Goal: Information Seeking & Learning: Understand process/instructions

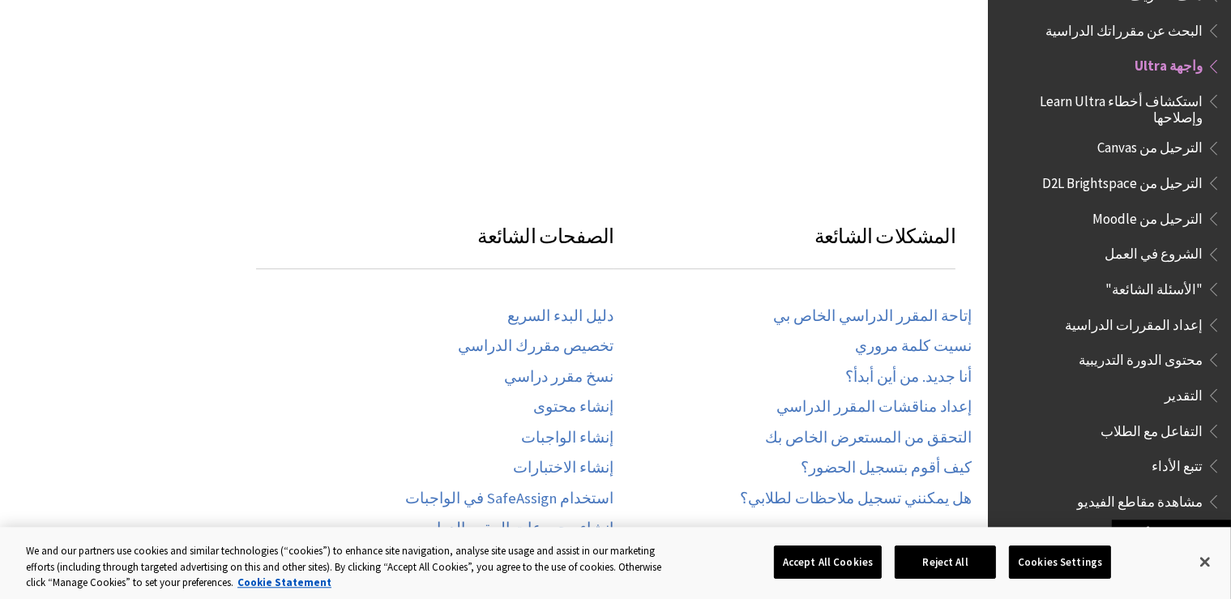
scroll to position [955, 0]
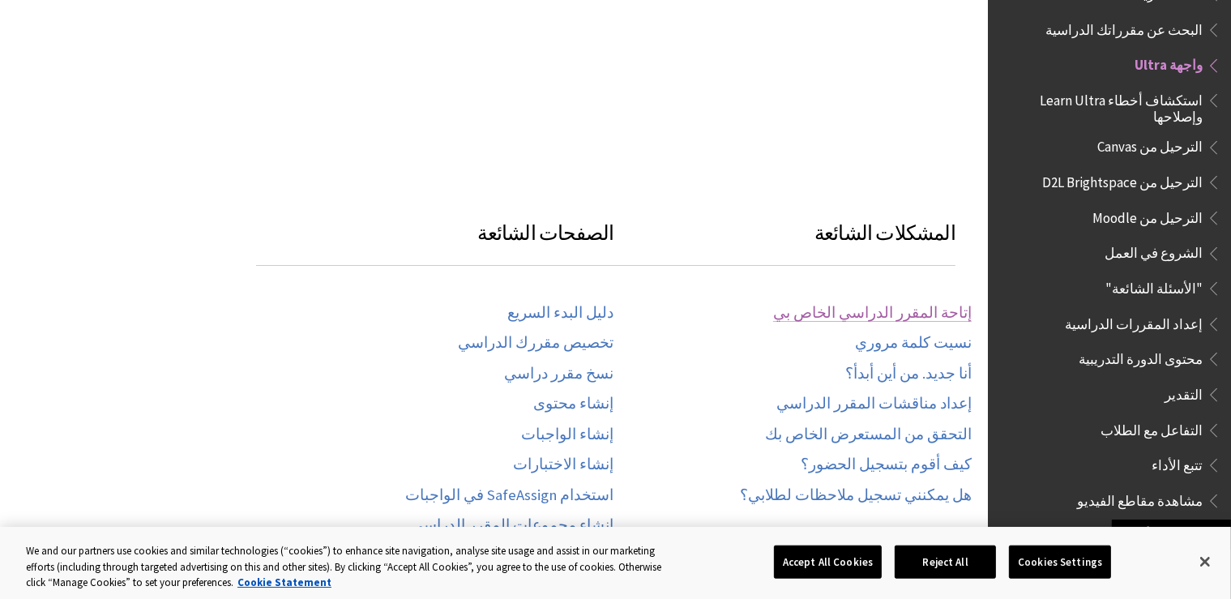
click at [864, 304] on link "إتاحة المقرر الدراسي الخاص بي" at bounding box center [872, 313] width 199 height 19
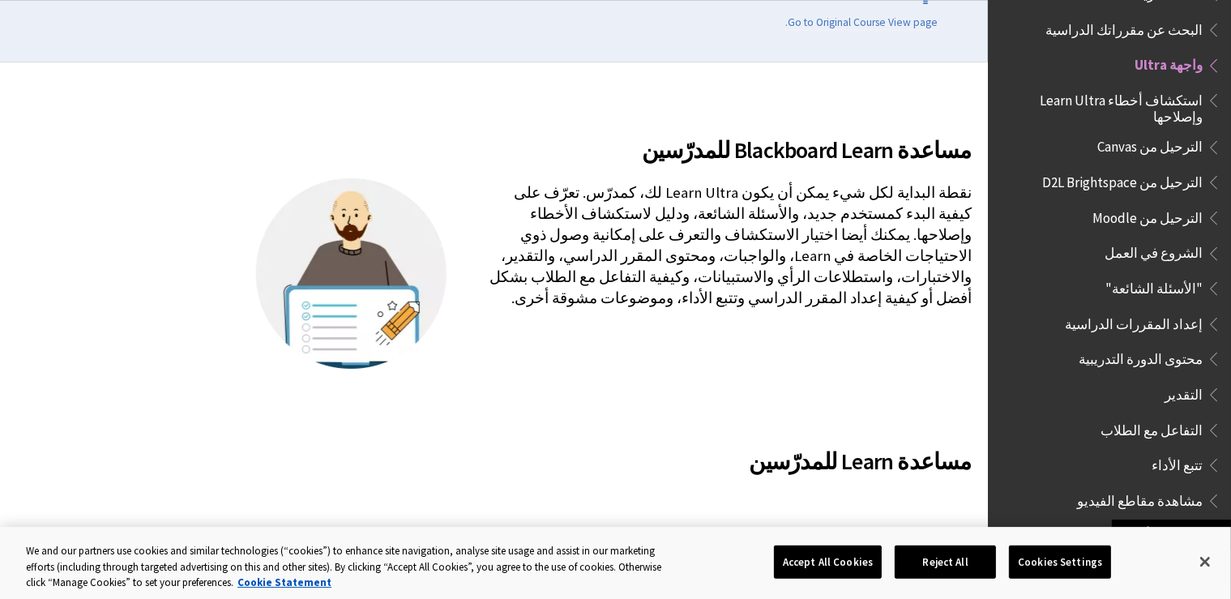
scroll to position [0, 0]
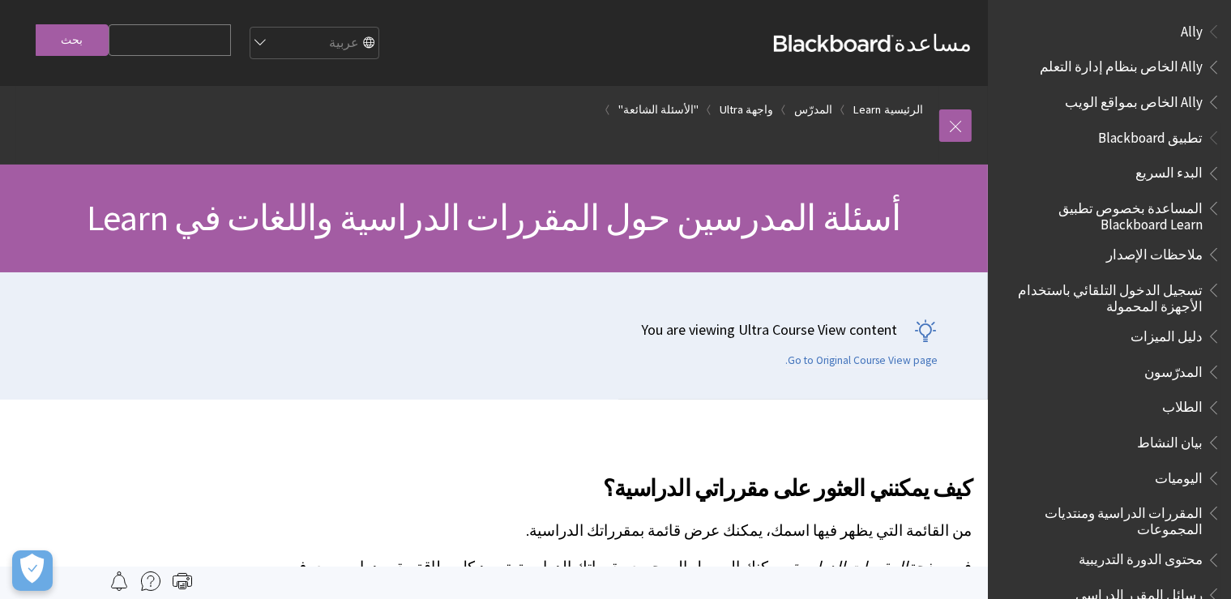
click at [1175, 169] on span "البدء السريع" at bounding box center [1168, 171] width 67 height 22
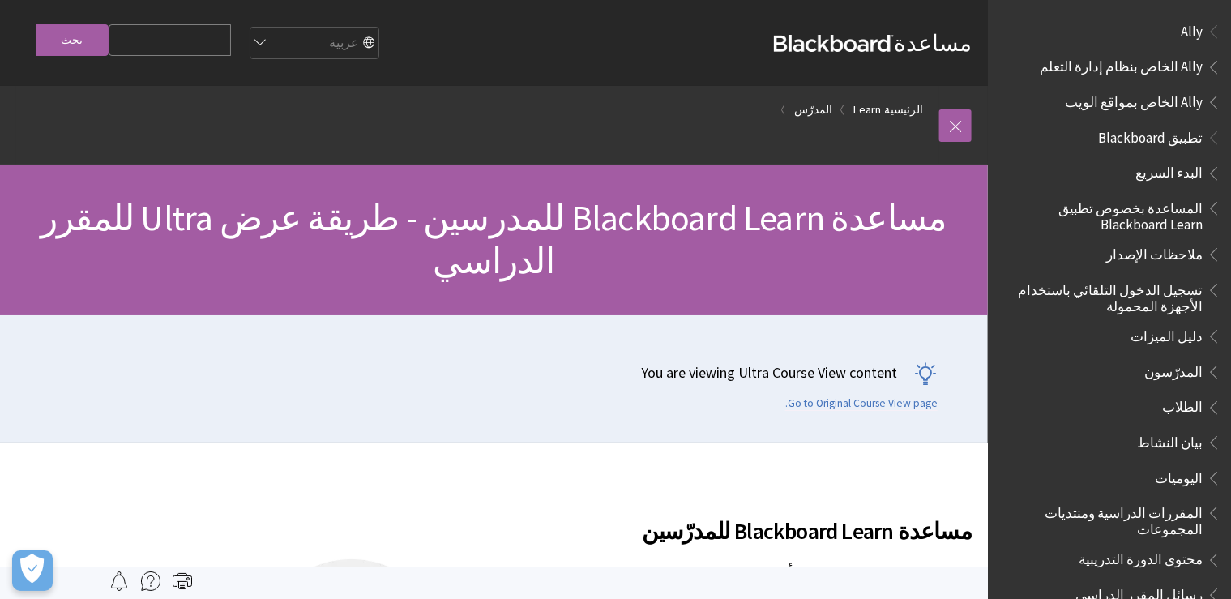
scroll to position [1558, 0]
